Goal: Task Accomplishment & Management: Manage account settings

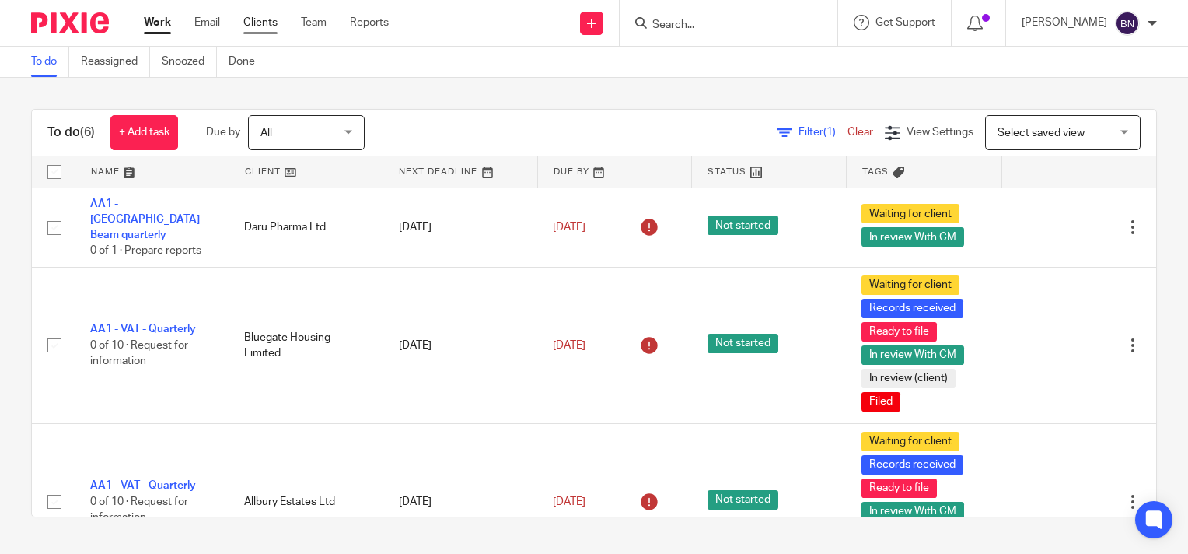
click at [257, 19] on link "Clients" at bounding box center [260, 23] width 34 height 16
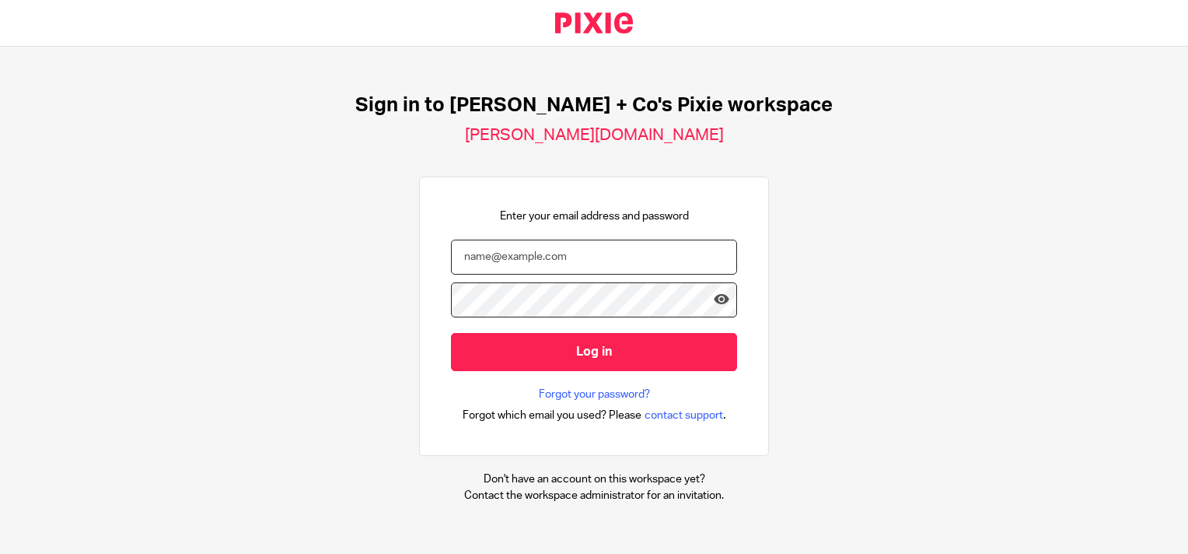
click at [498, 256] on input "email" at bounding box center [594, 256] width 286 height 35
click at [517, 260] on input "email" at bounding box center [594, 256] width 286 height 35
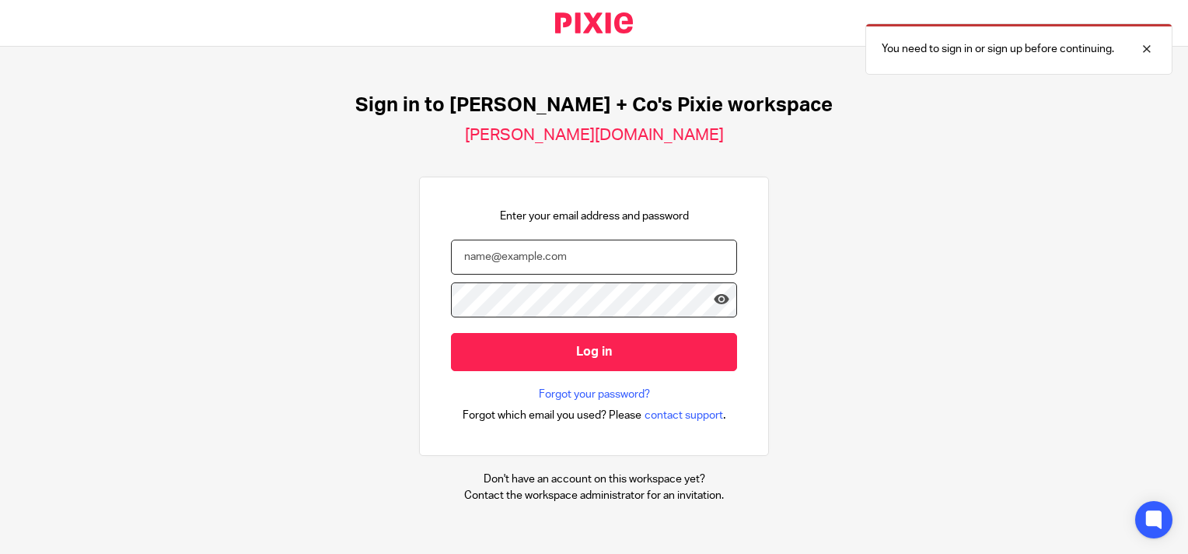
type input "[EMAIL_ADDRESS][DOMAIN_NAME]"
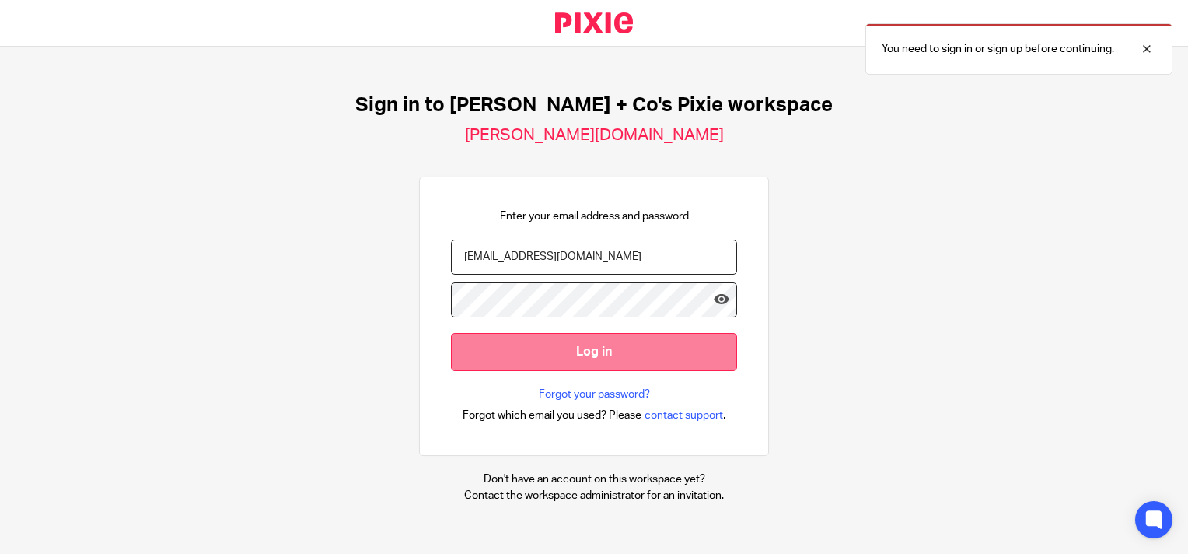
click at [600, 349] on input "Log in" at bounding box center [594, 352] width 286 height 38
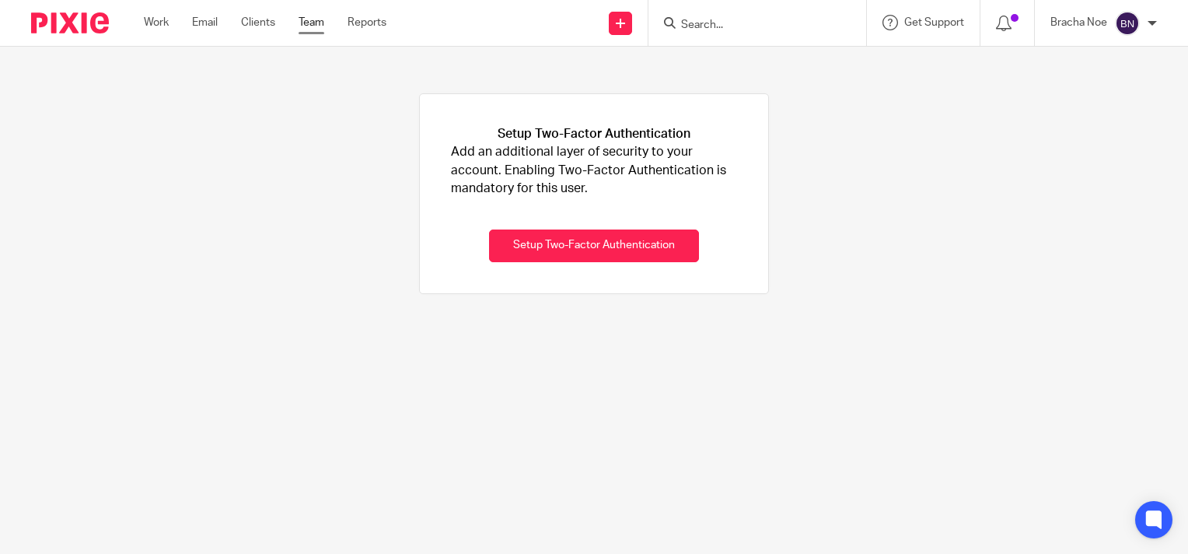
click at [312, 19] on link "Team" at bounding box center [312, 23] width 26 height 16
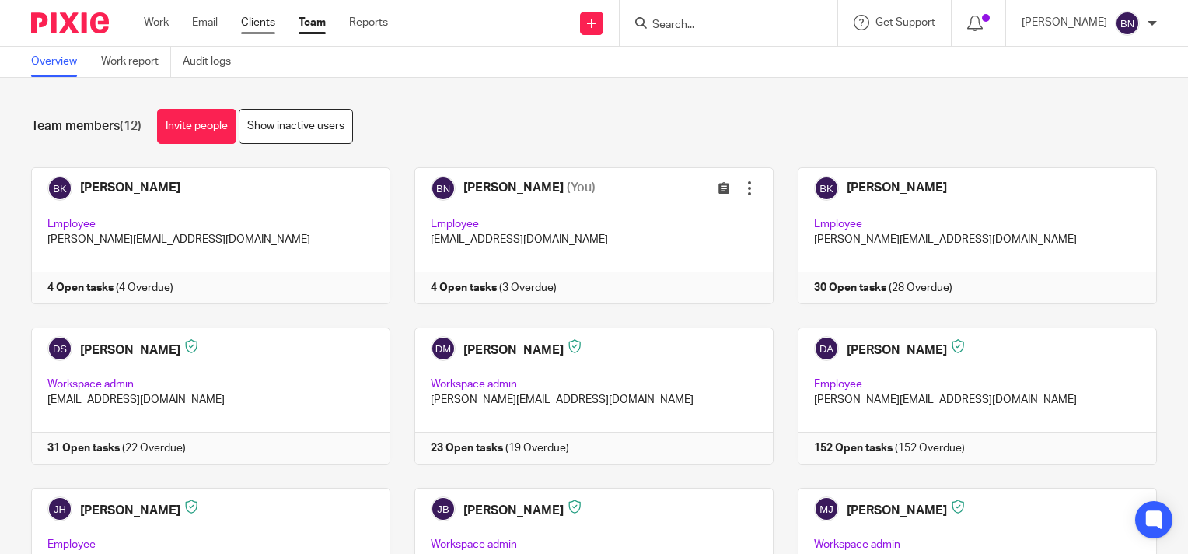
click at [264, 21] on link "Clients" at bounding box center [258, 23] width 34 height 16
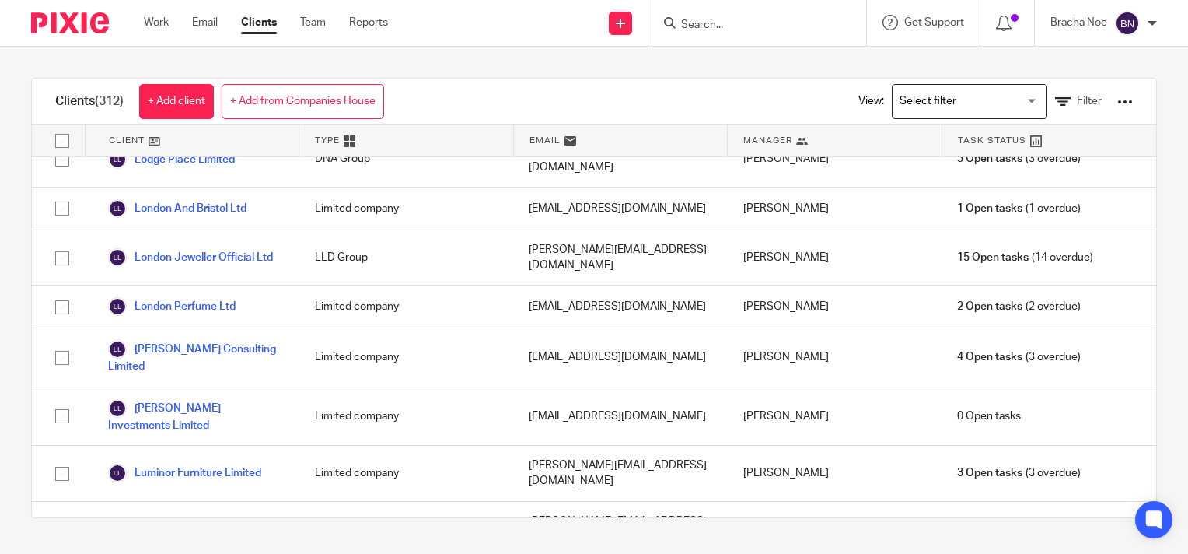
scroll to position [9097, 0]
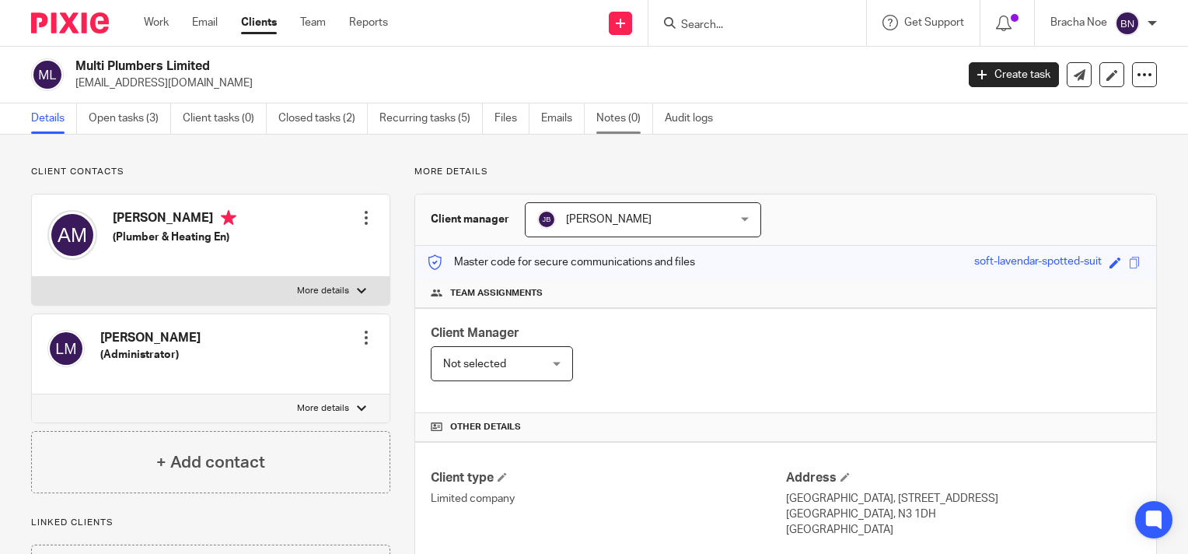
click at [613, 117] on link "Notes (0)" at bounding box center [624, 118] width 57 height 30
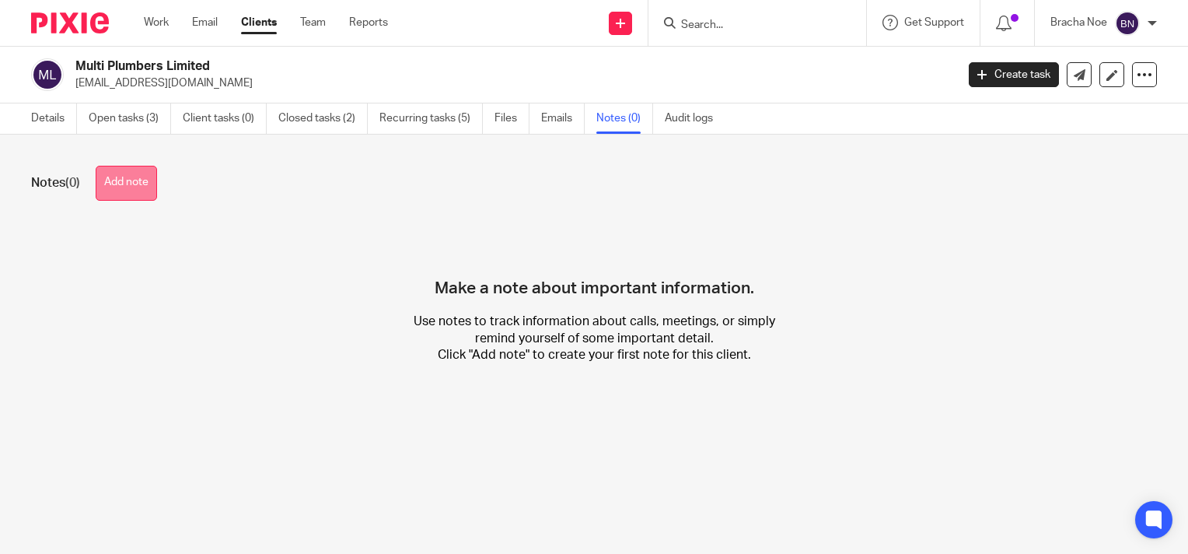
click at [101, 180] on button "Add note" at bounding box center [126, 183] width 61 height 35
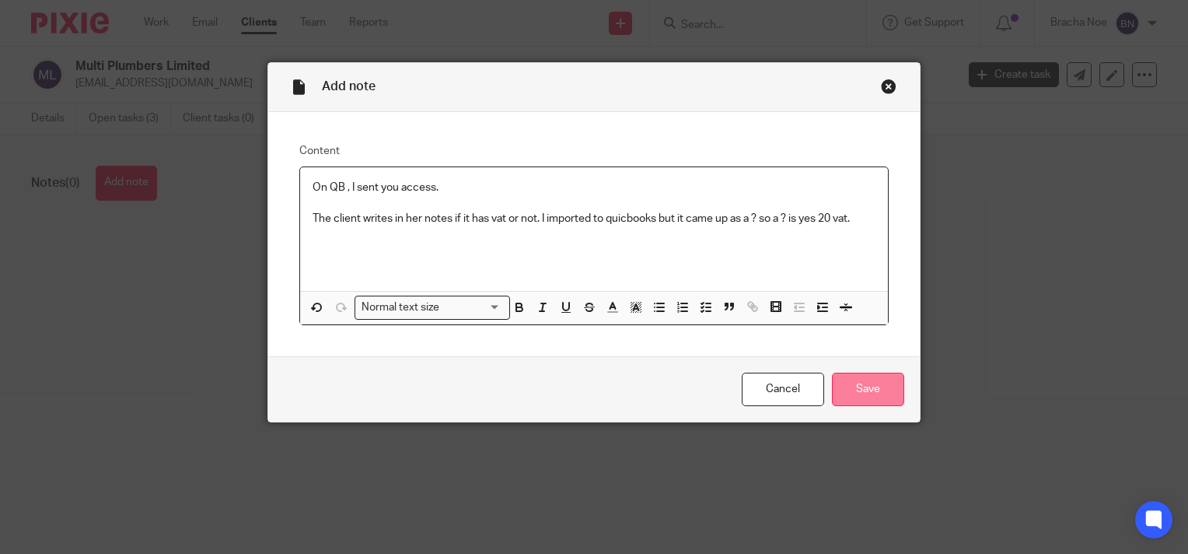
click at [869, 396] on input "Save" at bounding box center [868, 388] width 72 height 33
